Goal: Register for event/course

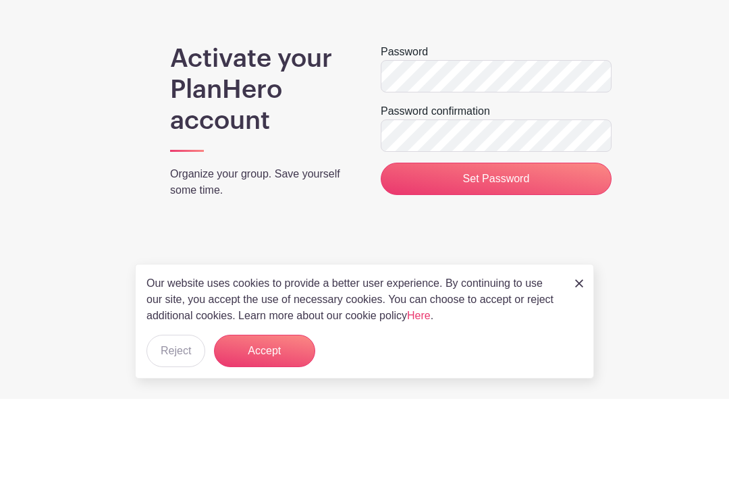
click at [499, 256] on input "Set Password" at bounding box center [496, 272] width 231 height 32
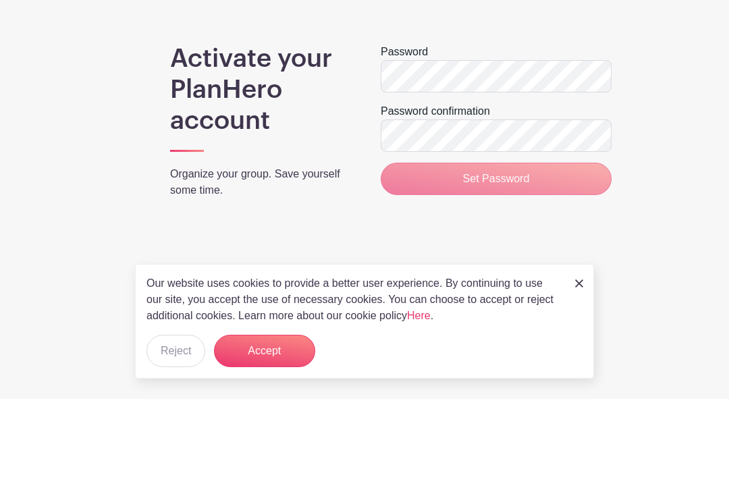
click at [182, 447] on button "Reject" at bounding box center [175, 444] width 59 height 32
click at [282, 449] on button "Accept" at bounding box center [264, 444] width 101 height 32
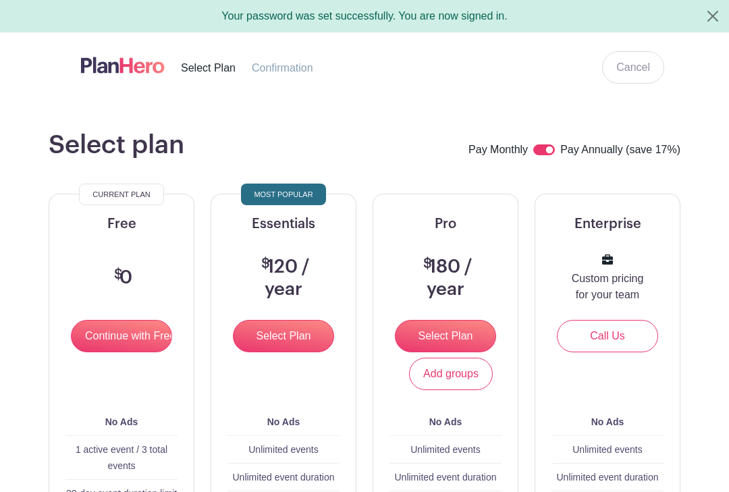
click at [128, 337] on input "Continue with Free" at bounding box center [121, 336] width 101 height 32
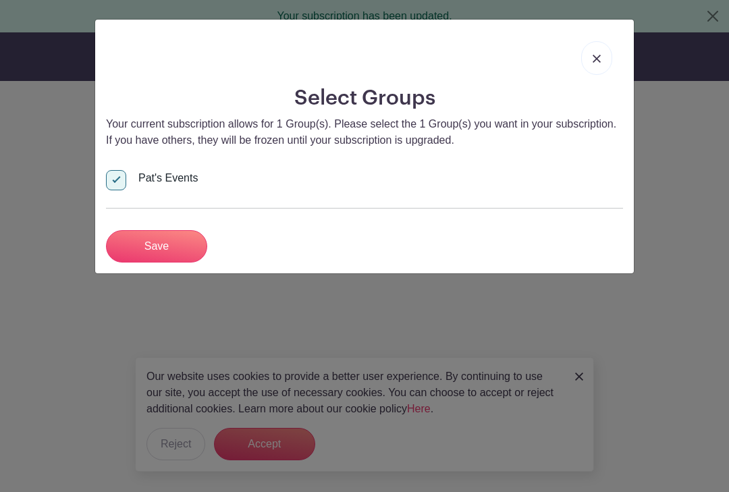
click at [168, 254] on input "Save" at bounding box center [156, 246] width 101 height 32
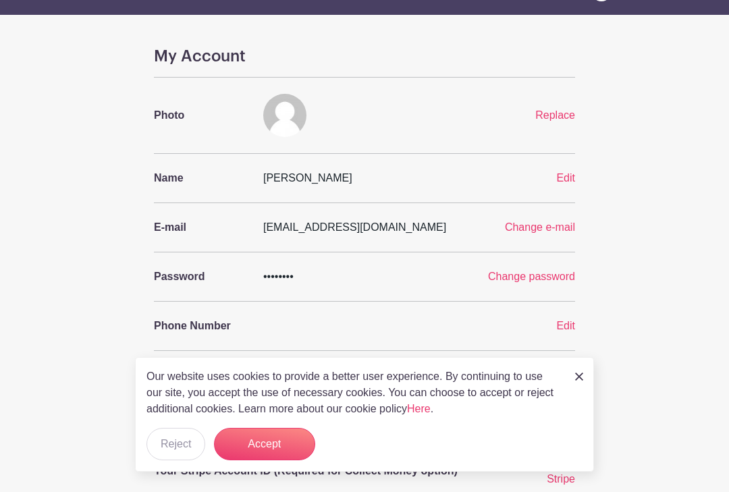
scroll to position [85, 0]
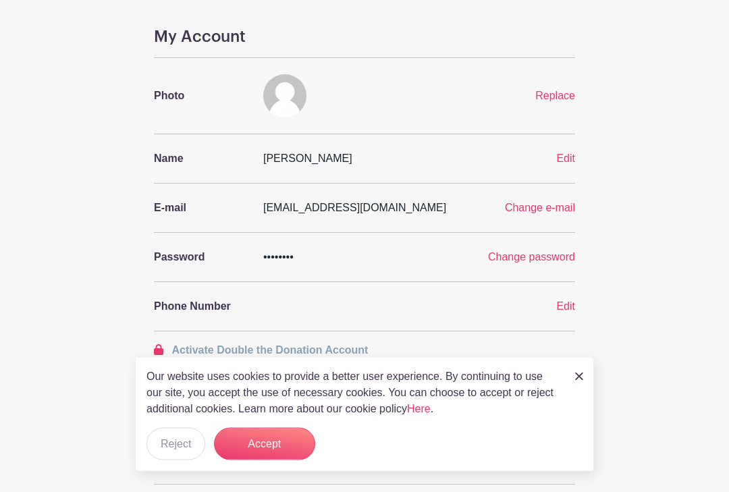
click at [577, 381] on img at bounding box center [579, 377] width 8 height 8
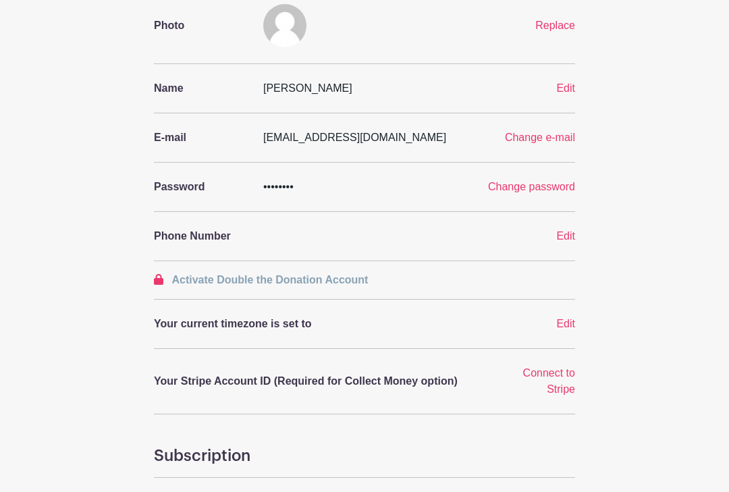
scroll to position [156, 0]
click at [570, 326] on span "Edit" at bounding box center [565, 323] width 19 height 11
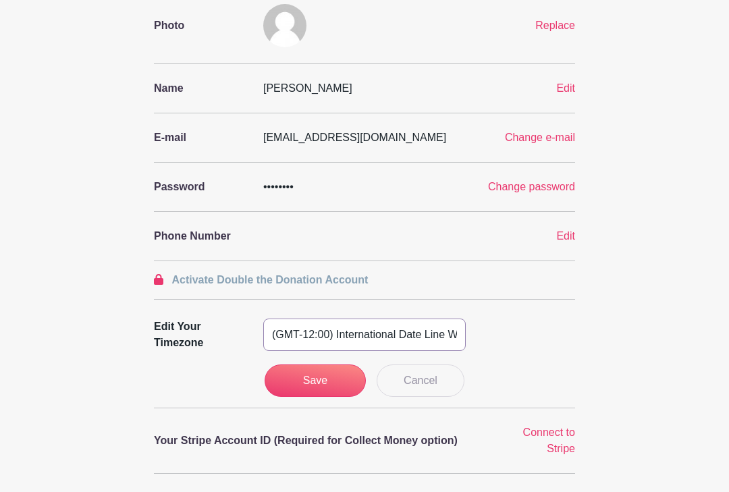
click at [384, 337] on select "(GMT-12:00) International Date Line West (GMT-11:00) American Samoa (GMT-11:00)…" at bounding box center [364, 335] width 202 height 32
select select "Central Time (US & Canada)"
click at [337, 377] on input "Save" at bounding box center [315, 380] width 101 height 32
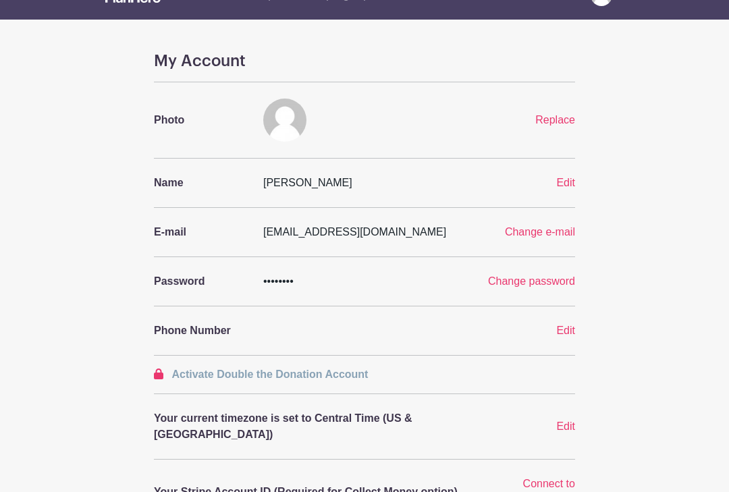
scroll to position [0, 0]
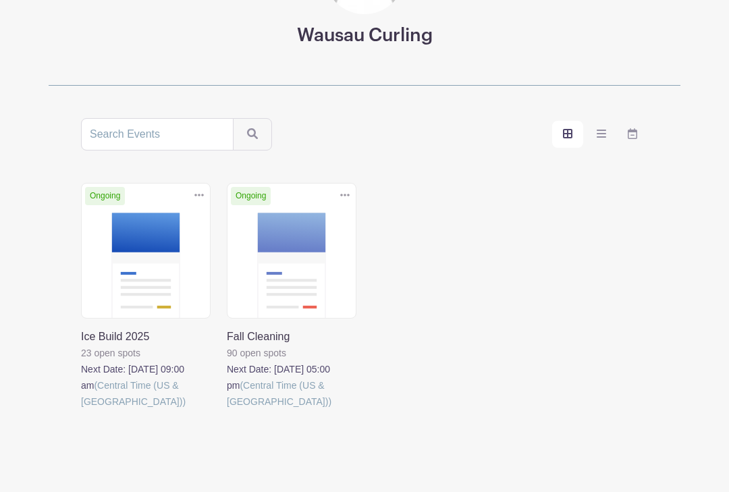
scroll to position [196, 0]
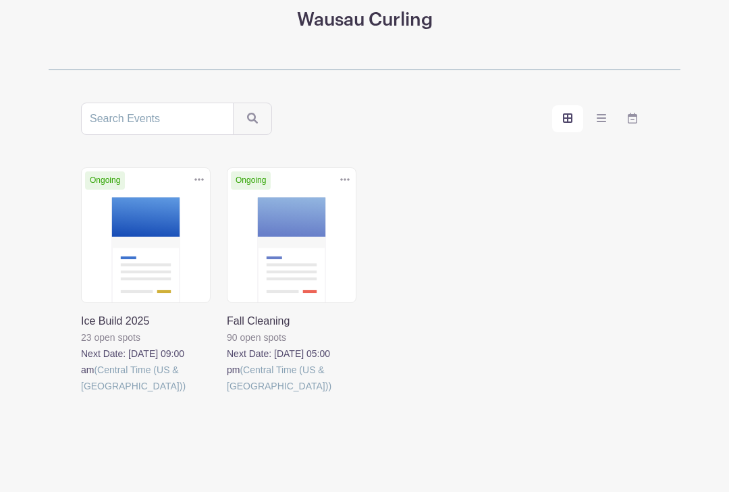
click at [81, 394] on link at bounding box center [81, 394] width 0 height 0
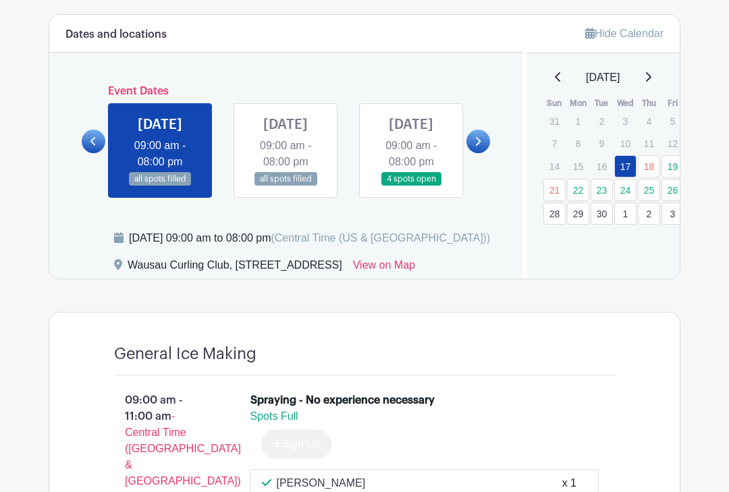
scroll to position [550, 0]
click at [485, 153] on link at bounding box center [478, 142] width 24 height 24
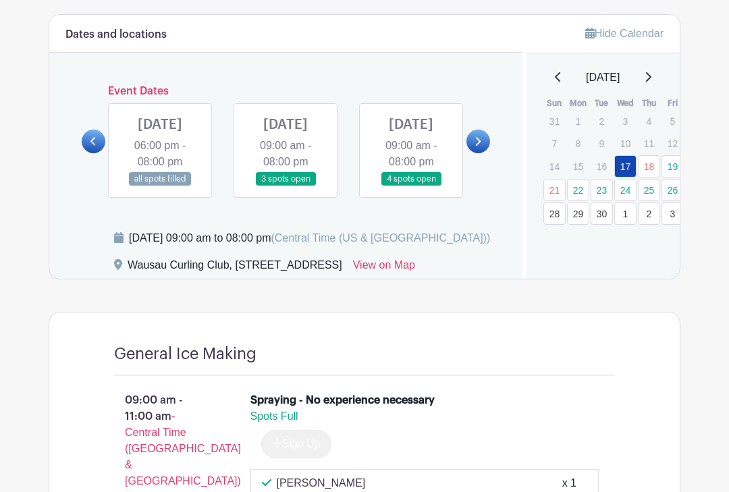
click at [474, 146] on icon at bounding box center [477, 141] width 6 height 10
click at [286, 186] on link at bounding box center [286, 186] width 0 height 0
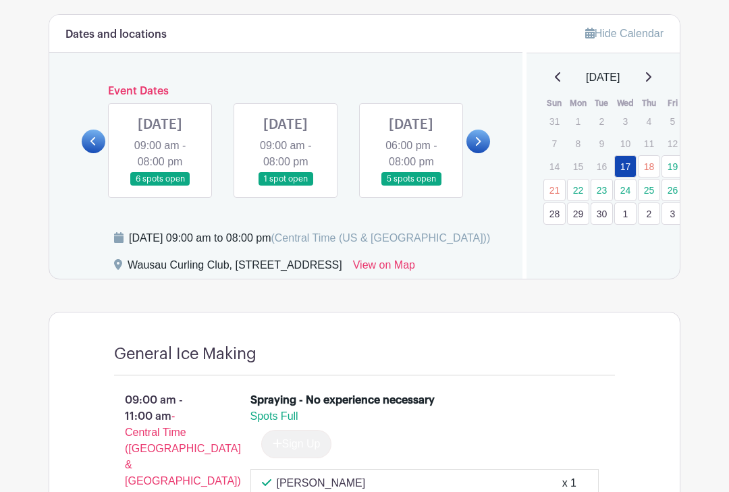
click at [286, 186] on link at bounding box center [286, 186] width 0 height 0
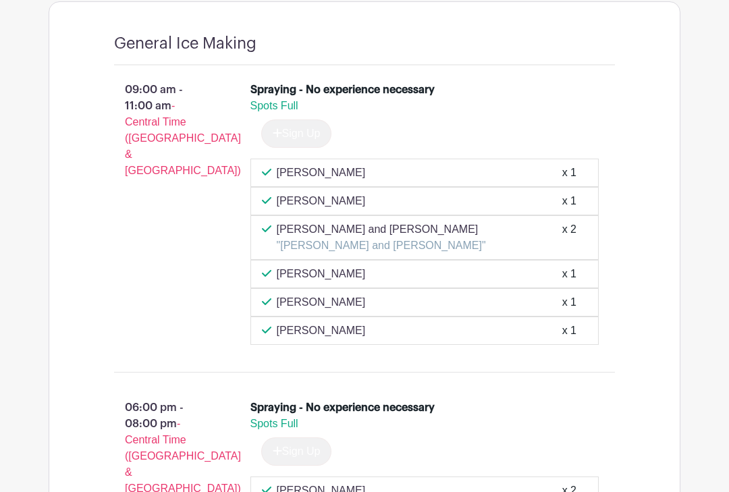
scroll to position [863, 0]
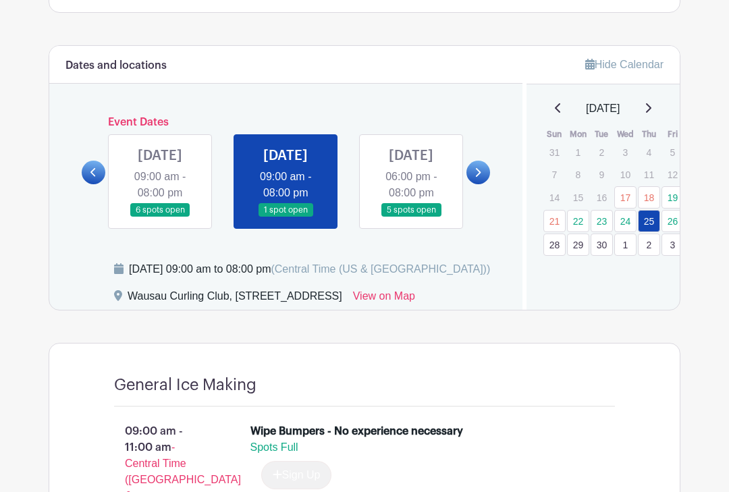
scroll to position [519, 0]
click at [482, 183] on link at bounding box center [478, 173] width 24 height 24
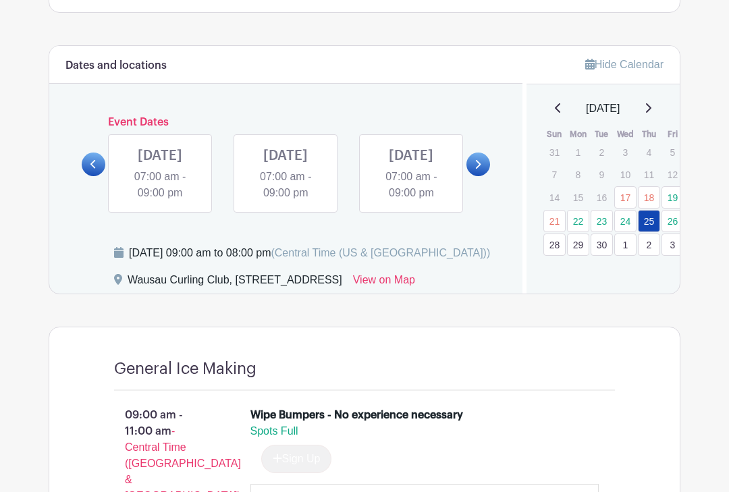
click at [411, 201] on link at bounding box center [411, 201] width 0 height 0
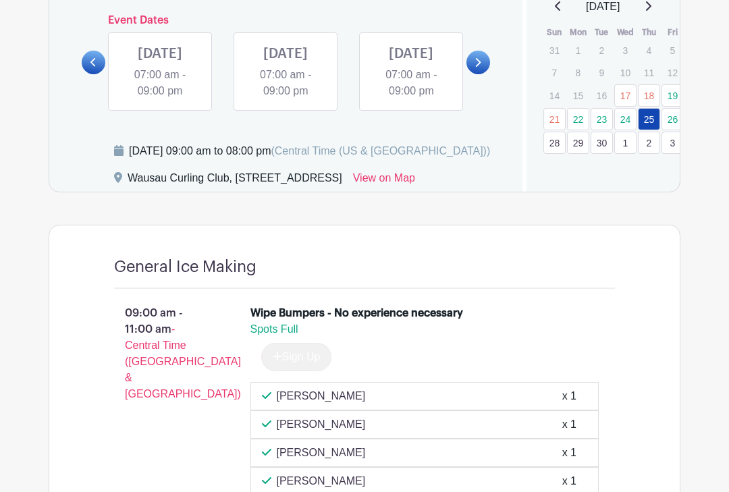
scroll to position [620, 0]
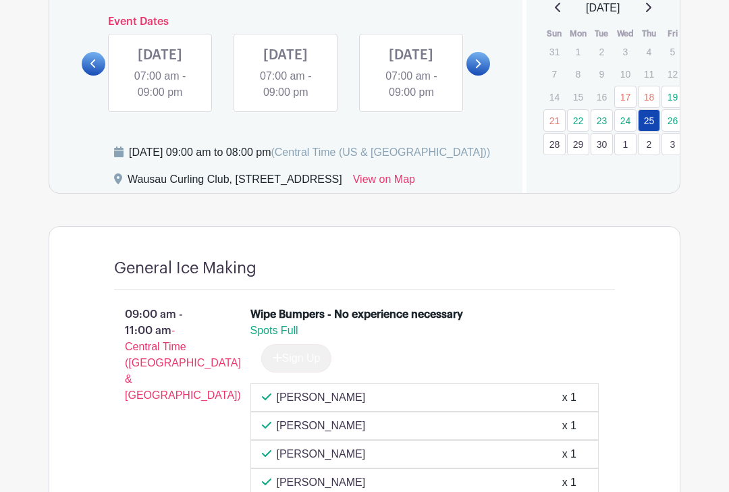
click at [286, 101] on link at bounding box center [286, 101] width 0 height 0
click at [411, 101] on link at bounding box center [411, 101] width 0 height 0
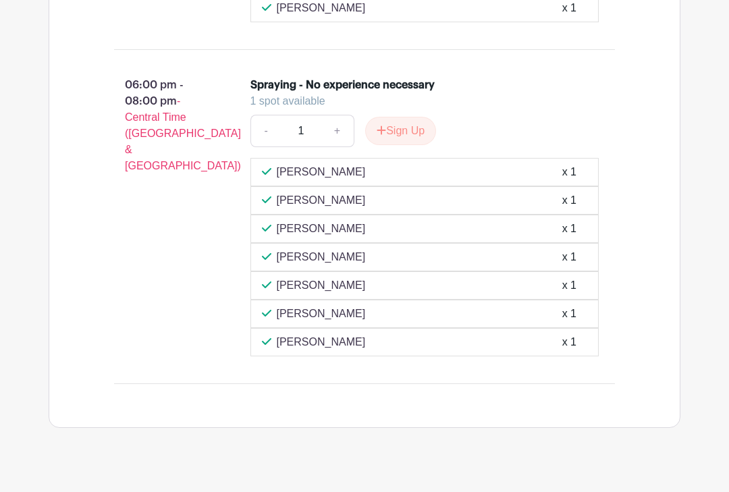
scroll to position [417, 0]
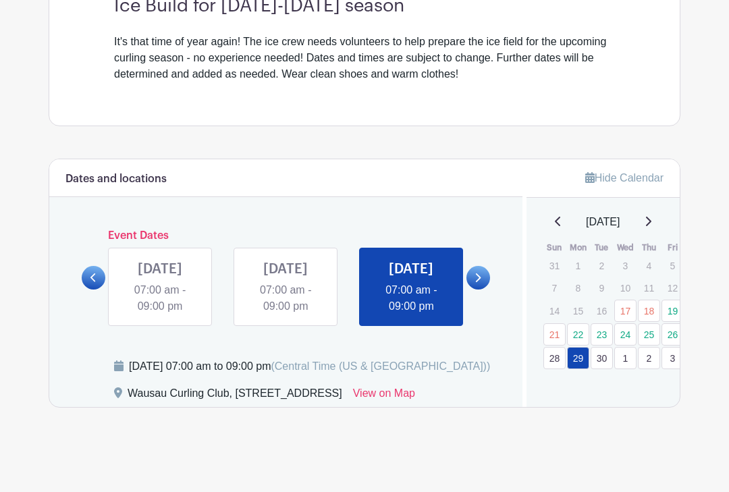
click at [411, 315] on link at bounding box center [411, 315] width 0 height 0
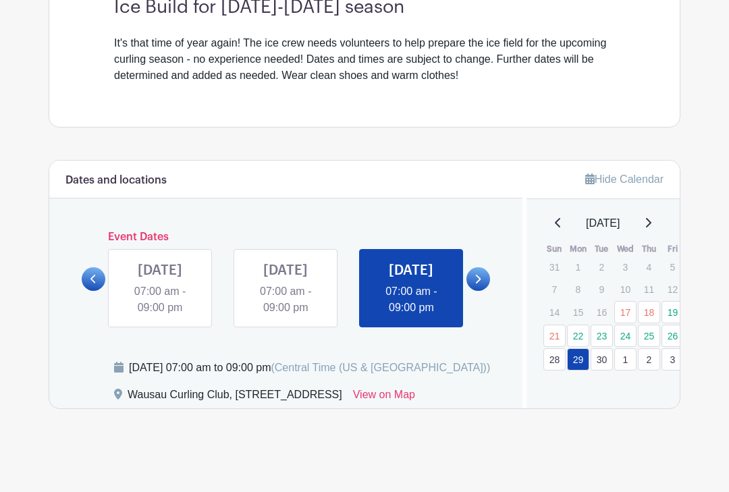
scroll to position [417, 0]
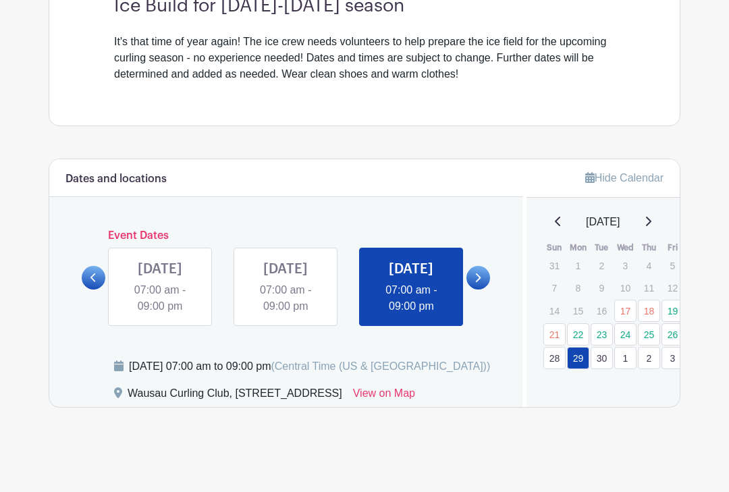
click at [345, 375] on div "Monday, September 29, 2025 at 07:00 am to 09:00 pm (Central Time (US & Canada))" at bounding box center [309, 366] width 361 height 16
click at [411, 315] on link at bounding box center [411, 315] width 0 height 0
click at [286, 315] on link at bounding box center [286, 315] width 0 height 0
click at [487, 276] on link at bounding box center [478, 278] width 24 height 24
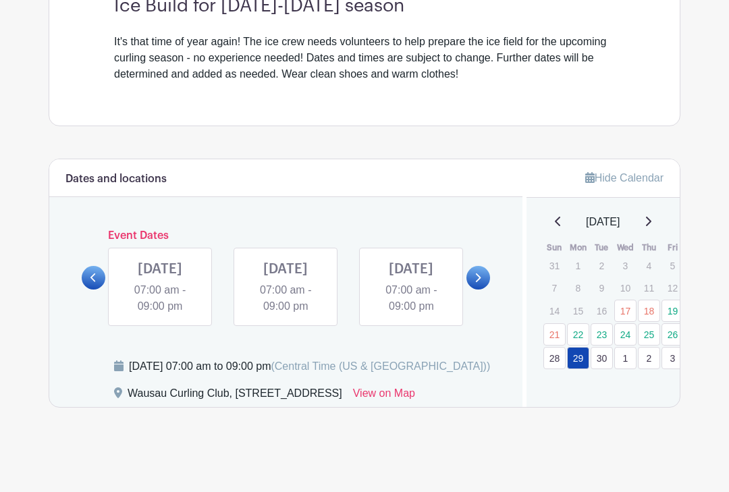
click at [97, 273] on icon at bounding box center [93, 278] width 6 height 10
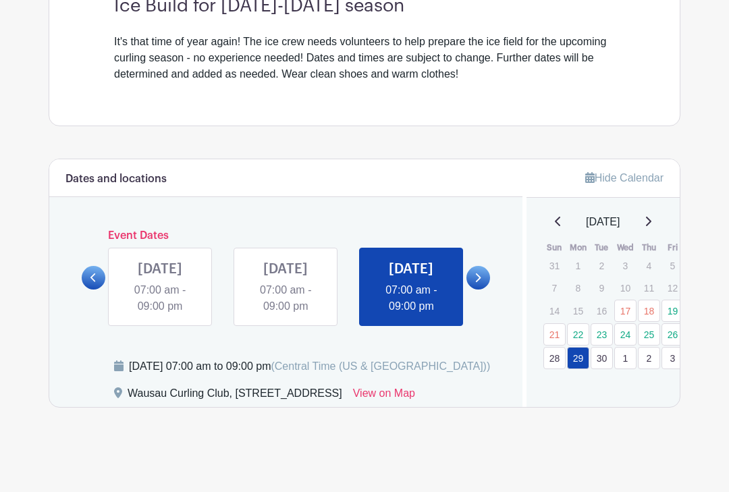
click at [286, 315] on link at bounding box center [286, 315] width 0 height 0
click at [411, 315] on link at bounding box center [411, 315] width 0 height 0
click at [582, 350] on link "29" at bounding box center [578, 358] width 22 height 22
click at [98, 281] on link at bounding box center [94, 278] width 24 height 24
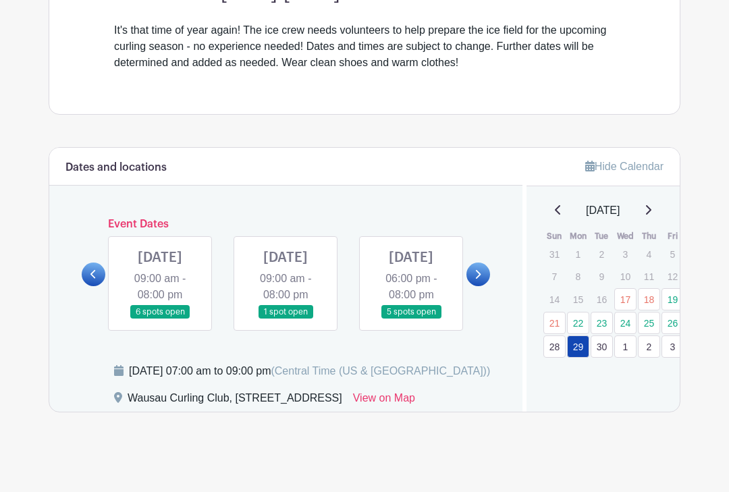
click at [483, 284] on link at bounding box center [478, 275] width 24 height 24
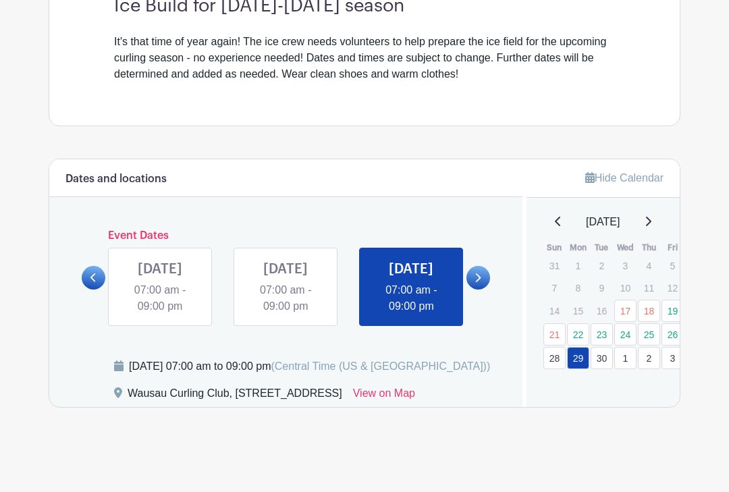
click at [489, 278] on link at bounding box center [478, 278] width 24 height 24
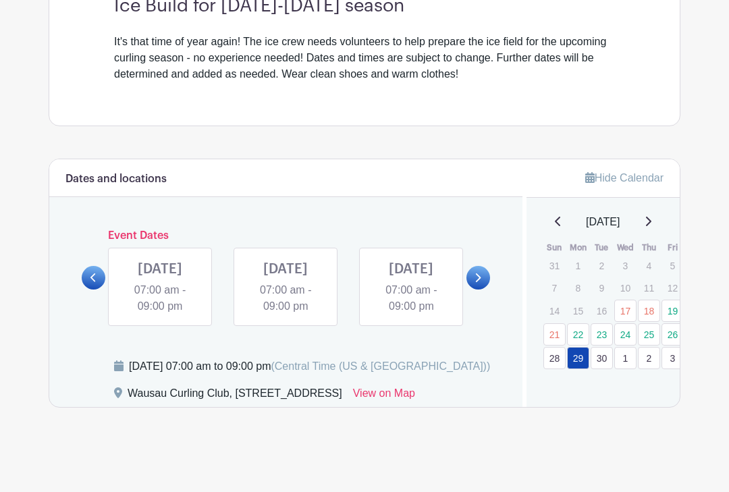
click at [470, 281] on link at bounding box center [478, 278] width 24 height 24
click at [411, 315] on link at bounding box center [411, 315] width 0 height 0
click at [323, 372] on div "Monday, September 29, 2025 at 07:00 am to 09:00 pm (Central Time (US & Canada))" at bounding box center [309, 366] width 361 height 16
click at [133, 375] on div "Monday, September 29, 2025 at 07:00 am to 09:00 pm (Central Time (US & Canada))" at bounding box center [309, 366] width 361 height 16
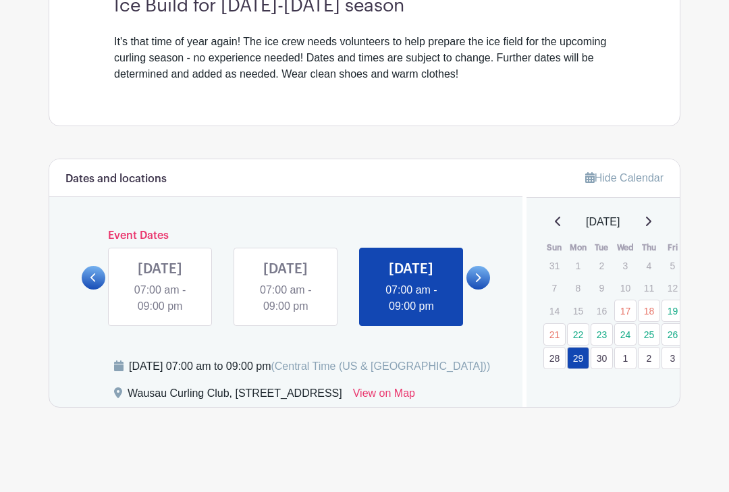
click at [607, 350] on link "30" at bounding box center [602, 358] width 22 height 22
click at [609, 347] on link "30" at bounding box center [602, 358] width 22 height 22
click at [482, 275] on link at bounding box center [478, 278] width 24 height 24
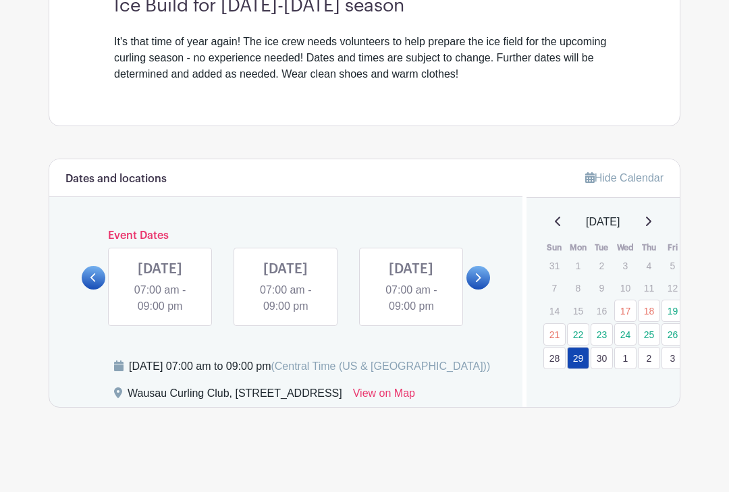
click at [160, 315] on link at bounding box center [160, 315] width 0 height 0
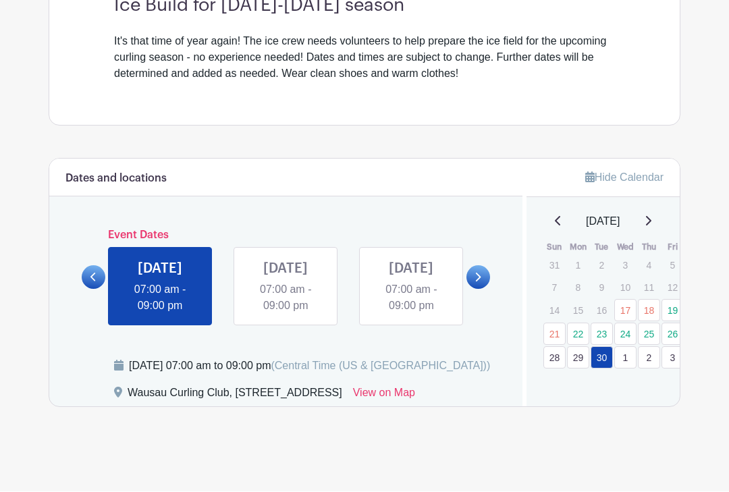
scroll to position [406, 0]
click at [627, 314] on link "17" at bounding box center [625, 311] width 22 height 22
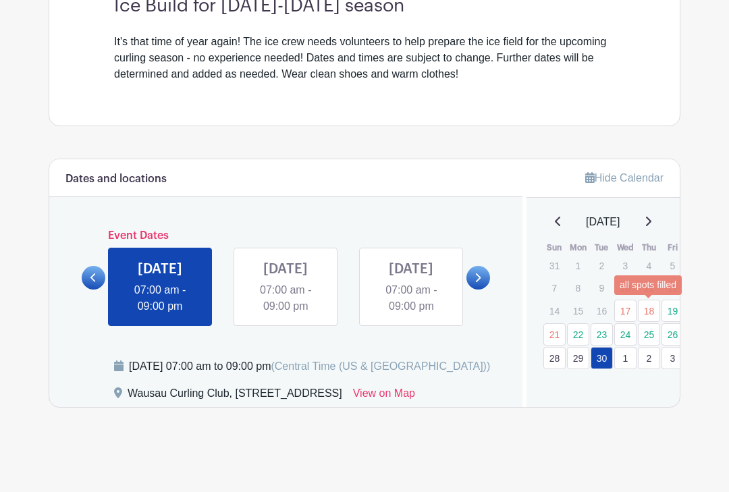
click at [653, 309] on link "18" at bounding box center [649, 311] width 22 height 22
click at [677, 308] on link "19" at bounding box center [672, 311] width 22 height 22
click at [99, 286] on link at bounding box center [94, 278] width 24 height 24
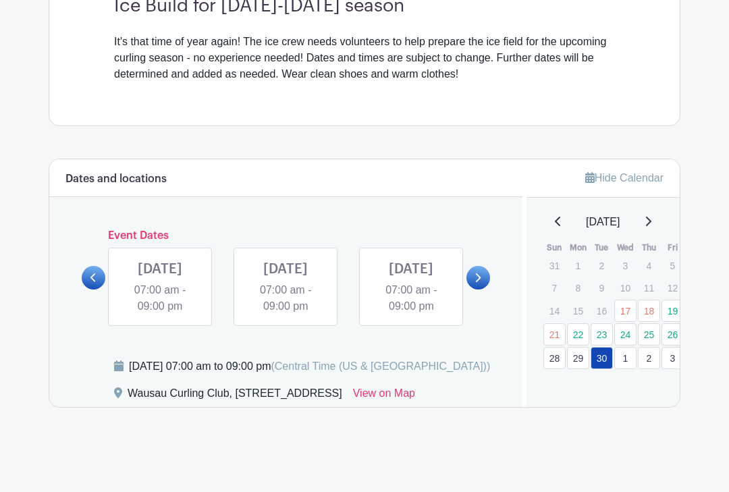
click at [105, 287] on div "SAT Sep 27, 2025 07:00 am - 09:00 pm" at bounding box center [160, 287] width 126 height 78
click at [100, 290] on link at bounding box center [94, 278] width 24 height 24
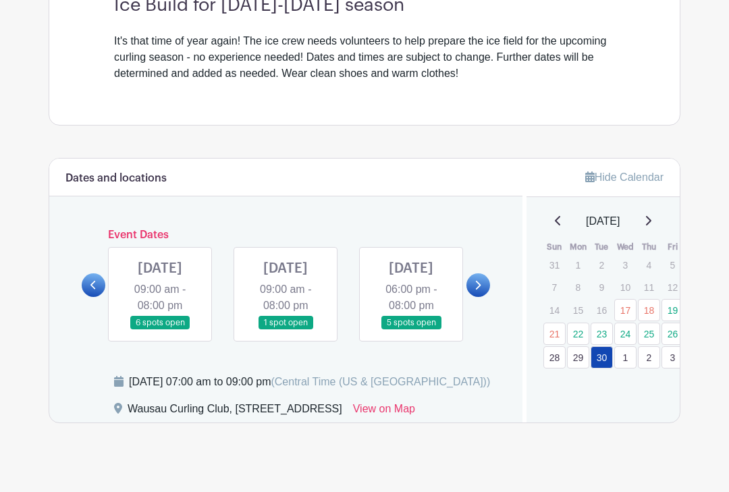
click at [99, 294] on link at bounding box center [94, 285] width 24 height 24
click at [101, 297] on link at bounding box center [94, 285] width 24 height 24
click at [411, 330] on link at bounding box center [411, 330] width 0 height 0
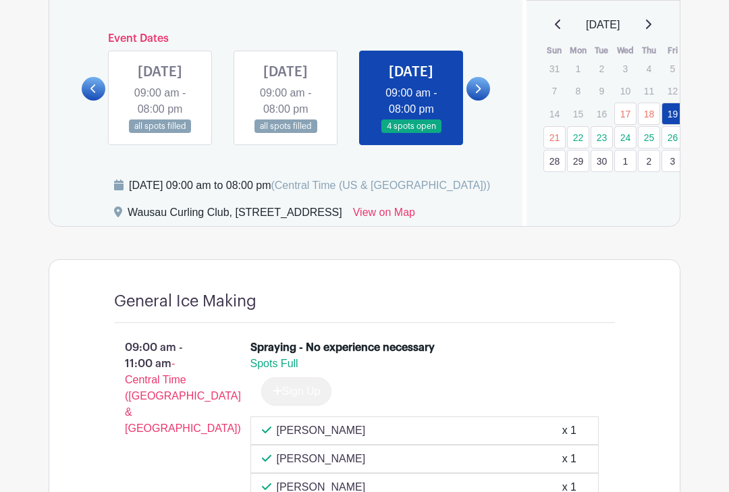
scroll to position [602, 0]
click at [477, 94] on icon at bounding box center [478, 89] width 5 height 9
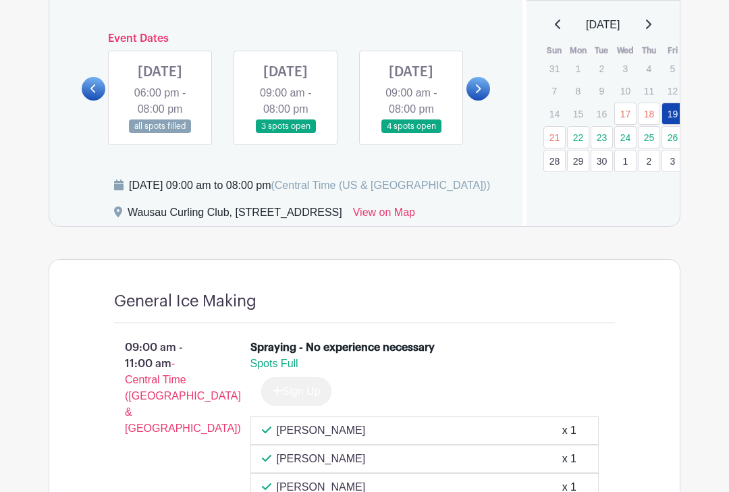
click at [479, 101] on link at bounding box center [478, 89] width 24 height 24
click at [160, 134] on link at bounding box center [160, 134] width 0 height 0
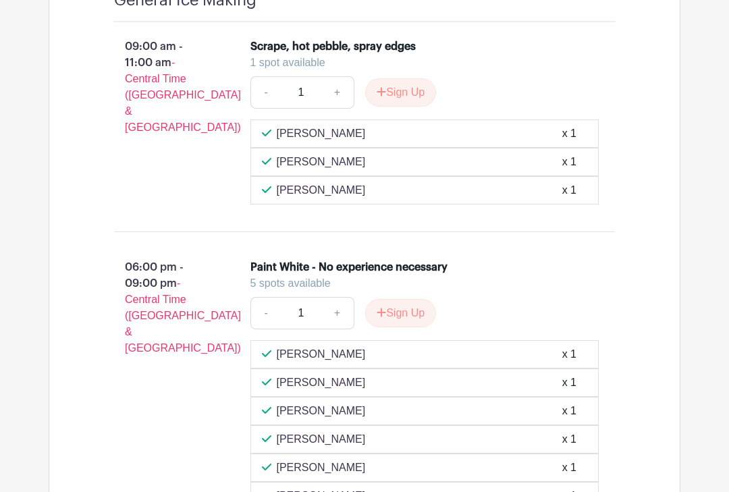
scroll to position [904, 0]
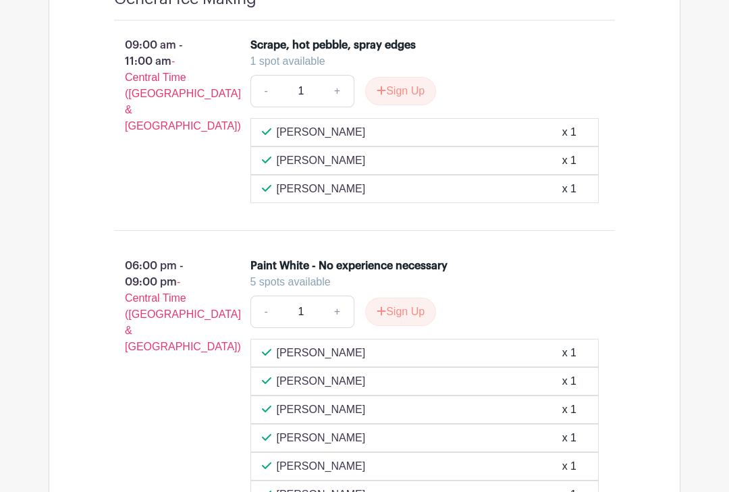
click at [412, 106] on button "Sign Up" at bounding box center [400, 92] width 71 height 28
click at [414, 105] on div "Sign Up" at bounding box center [395, 91] width 82 height 28
click at [418, 105] on div "Sign Up" at bounding box center [395, 91] width 82 height 28
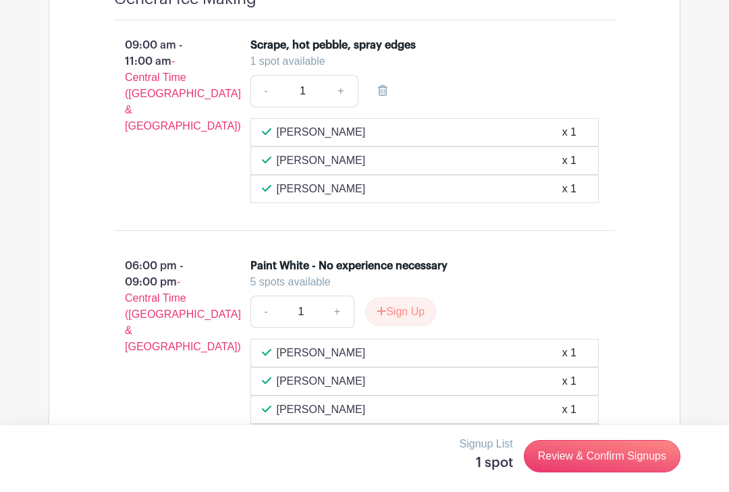
click at [392, 107] on link at bounding box center [383, 91] width 38 height 32
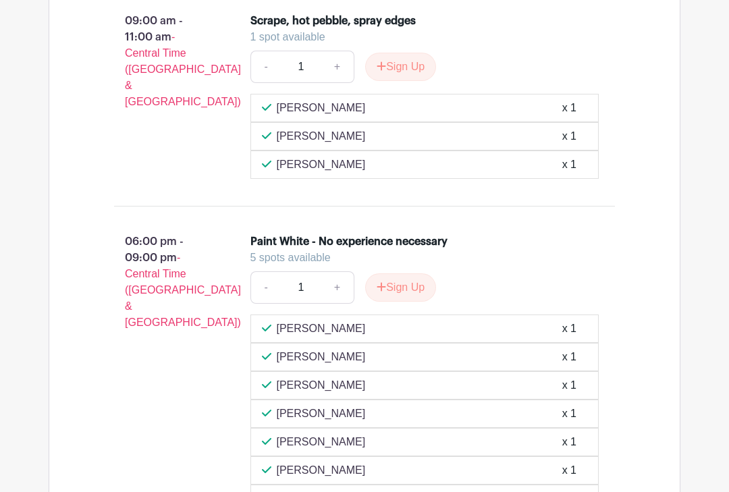
click at [408, 81] on button "Sign Up" at bounding box center [400, 67] width 71 height 28
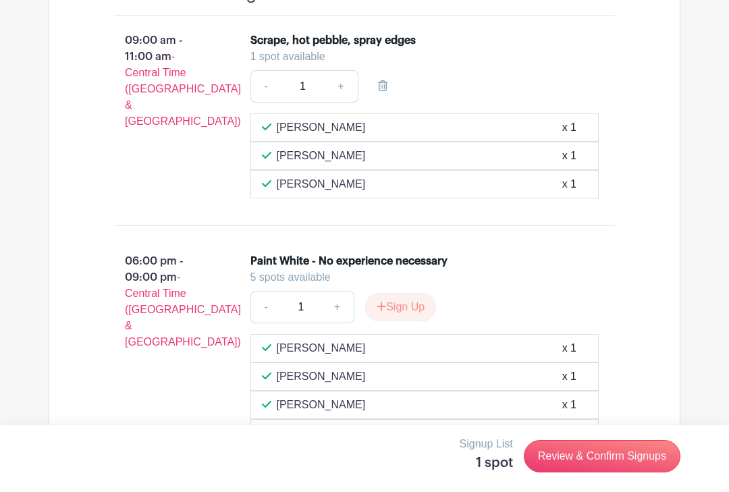
scroll to position [909, 0]
click at [608, 458] on link "Review & Confirm Signups" at bounding box center [602, 456] width 157 height 32
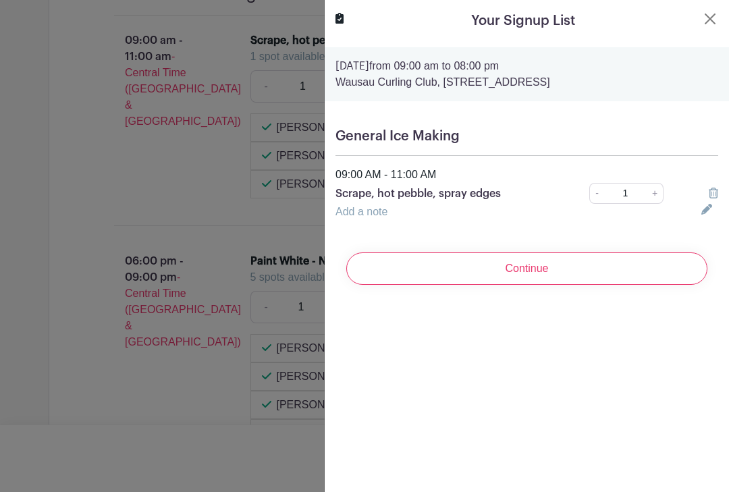
click at [572, 268] on input "Continue" at bounding box center [526, 268] width 361 height 32
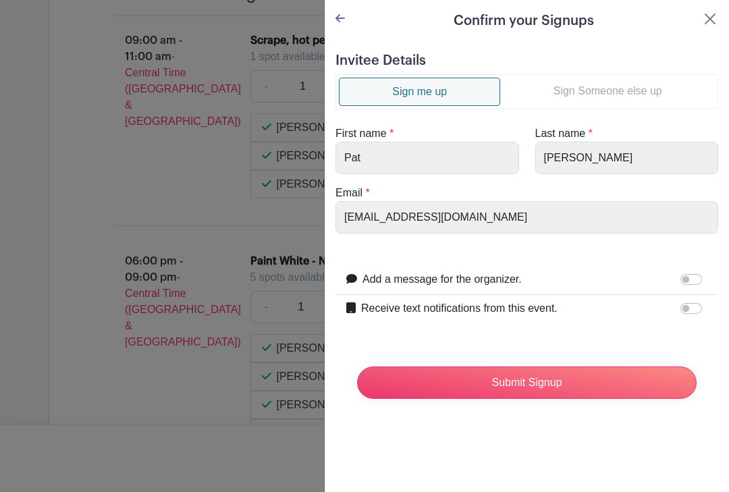
click at [541, 380] on input "Submit Signup" at bounding box center [527, 382] width 340 height 32
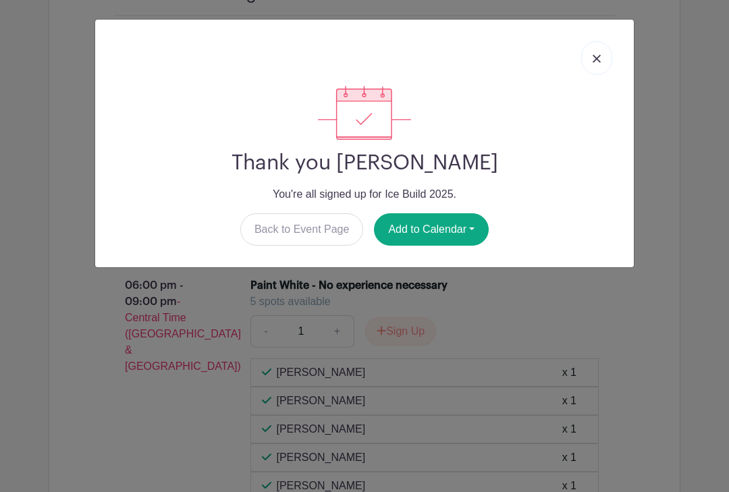
click at [599, 60] on img at bounding box center [597, 59] width 8 height 8
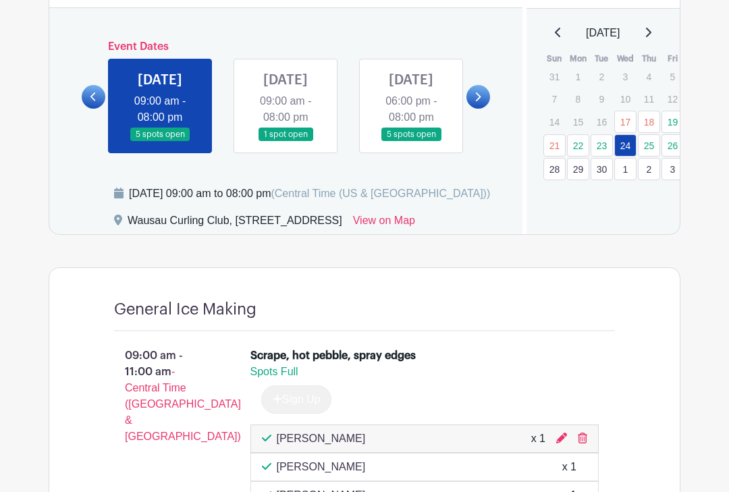
scroll to position [594, 0]
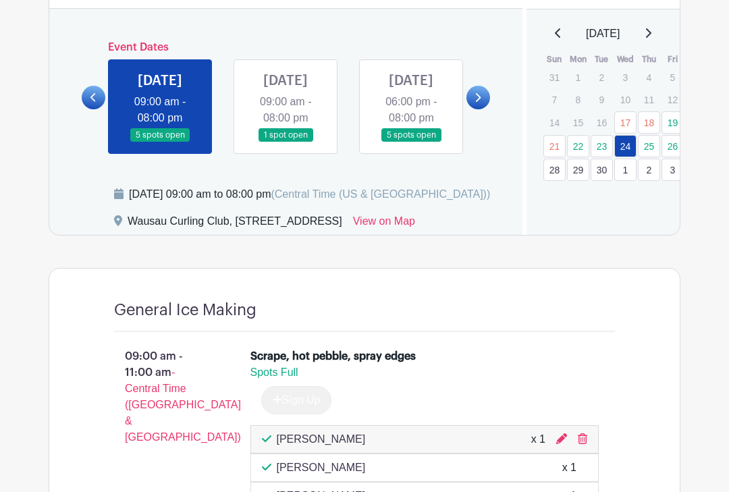
click at [286, 142] on link at bounding box center [286, 142] width 0 height 0
click at [651, 150] on link "25" at bounding box center [649, 146] width 22 height 22
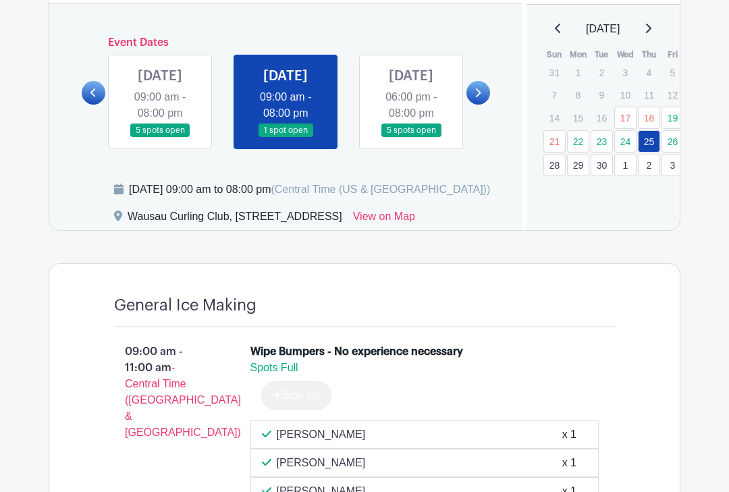
scroll to position [597, 0]
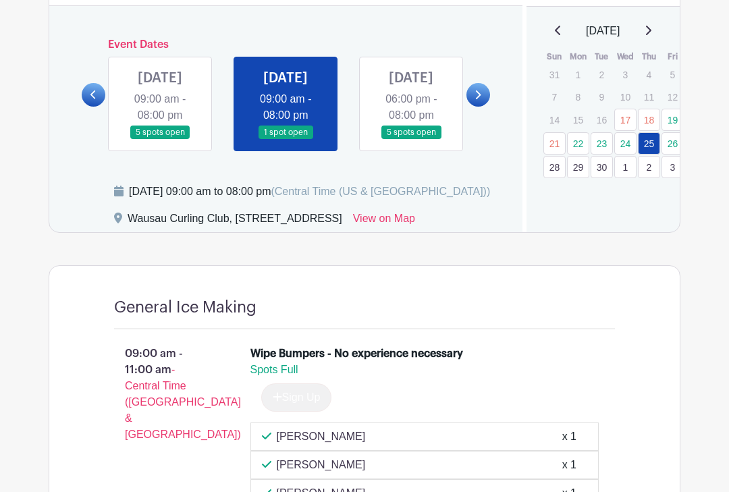
click at [674, 144] on link "26" at bounding box center [672, 143] width 22 height 22
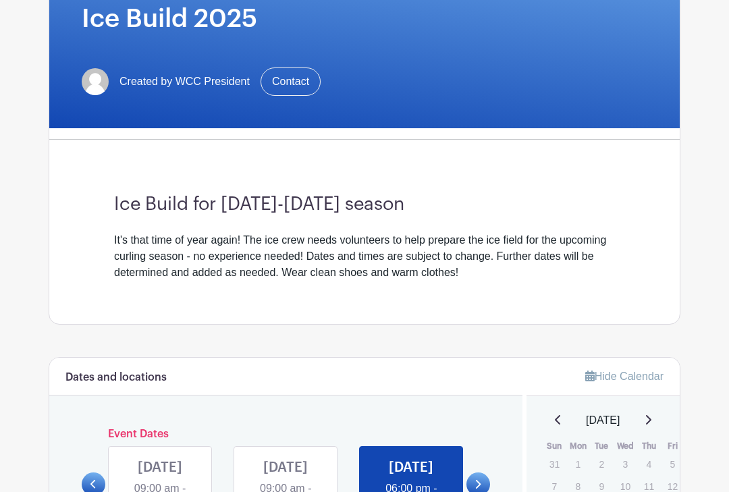
scroll to position [206, 0]
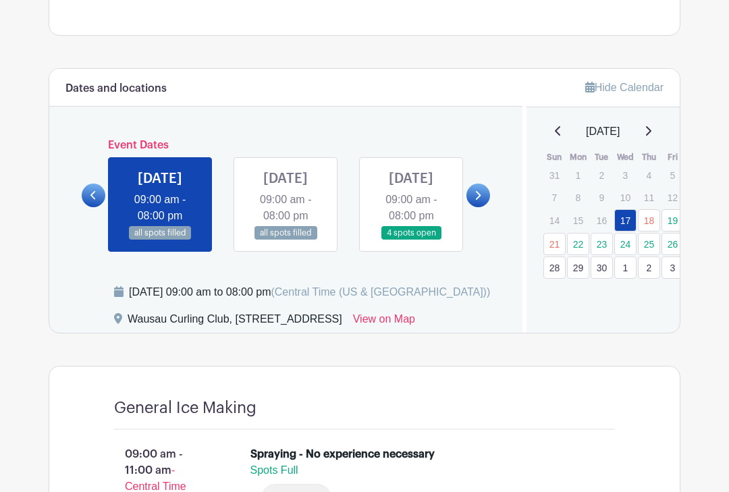
scroll to position [496, 0]
click at [652, 245] on link "25" at bounding box center [649, 244] width 22 height 22
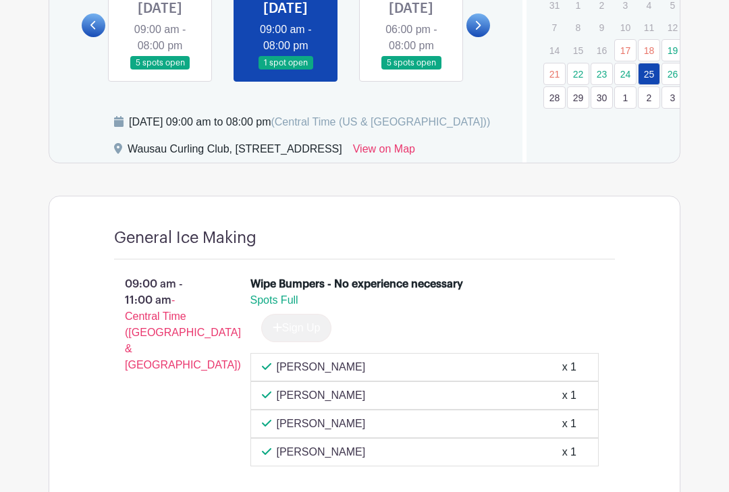
scroll to position [615, 0]
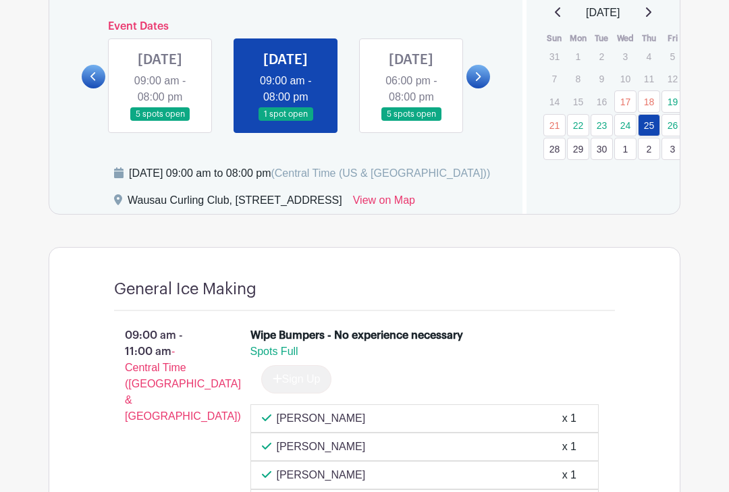
click at [670, 130] on link "26" at bounding box center [672, 125] width 22 height 22
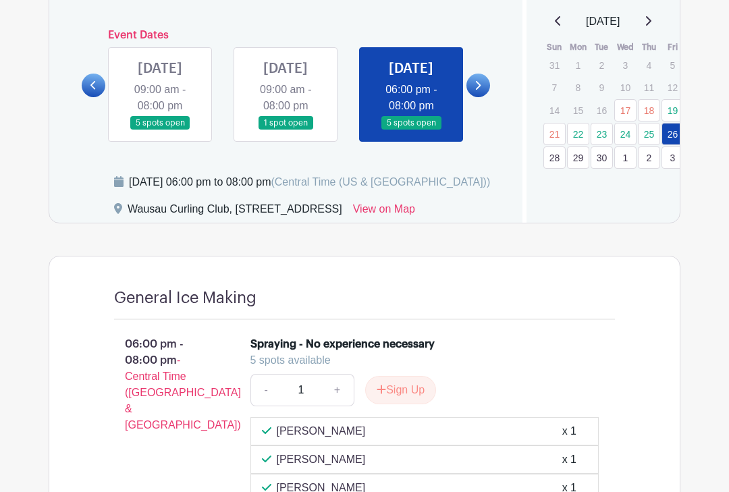
scroll to position [605, 0]
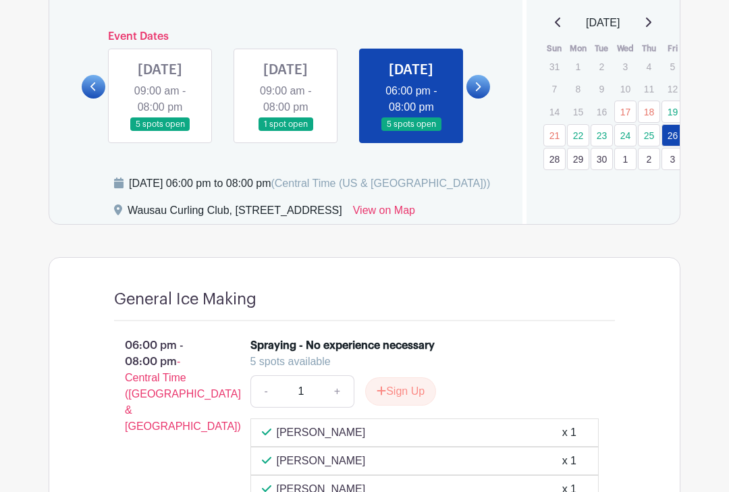
click at [580, 157] on link "29" at bounding box center [578, 159] width 22 height 22
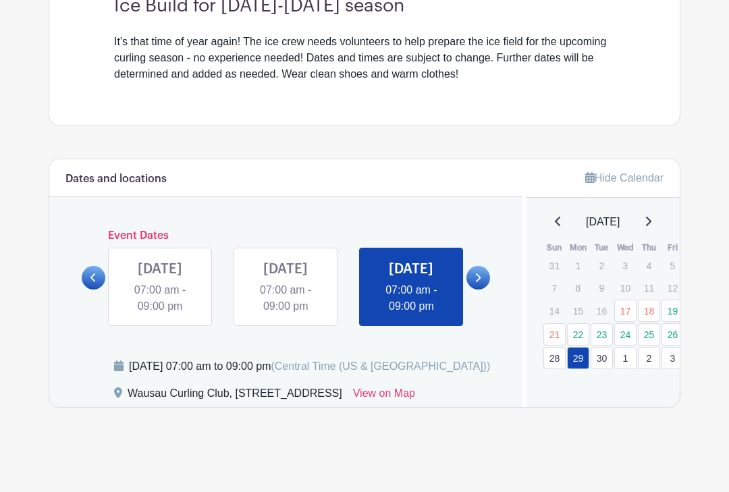
scroll to position [410, 0]
